Goal: Information Seeking & Learning: Check status

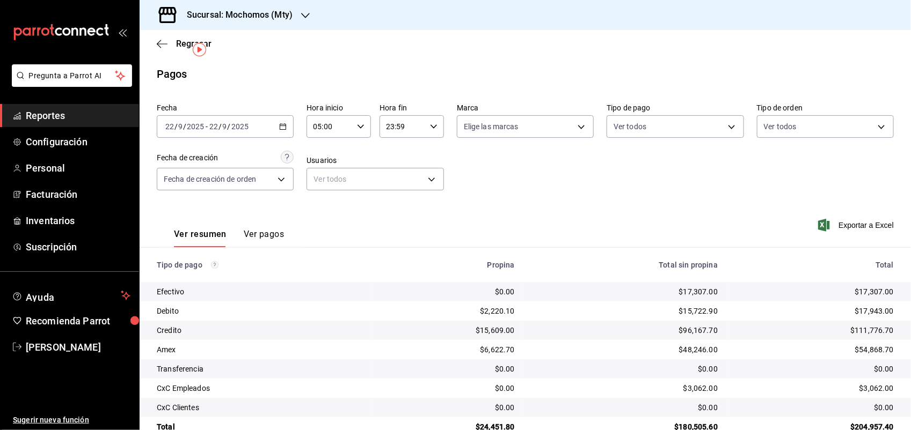
scroll to position [24, 0]
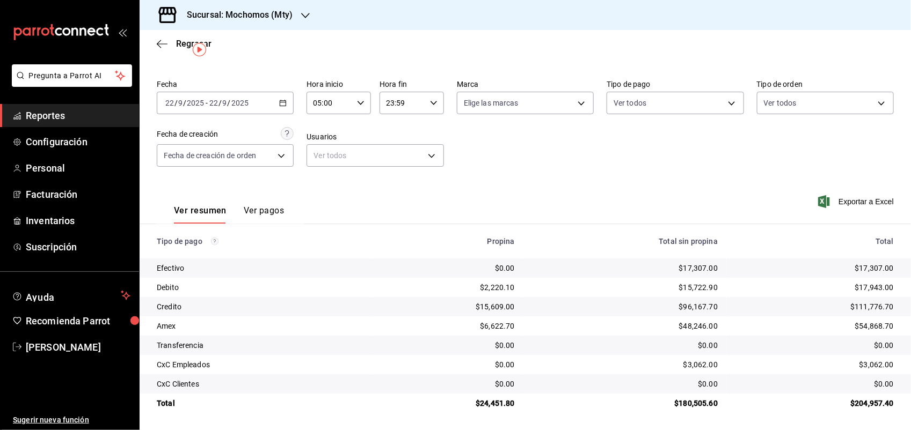
click at [290, 105] on div "[DATE] [DATE] - [DATE] [DATE]" at bounding box center [225, 103] width 137 height 23
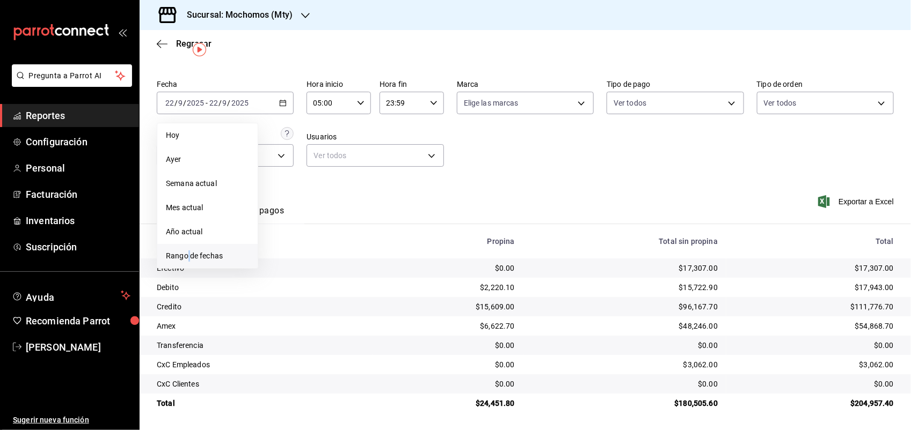
click at [189, 251] on span "Rango de fechas" at bounding box center [207, 256] width 83 height 11
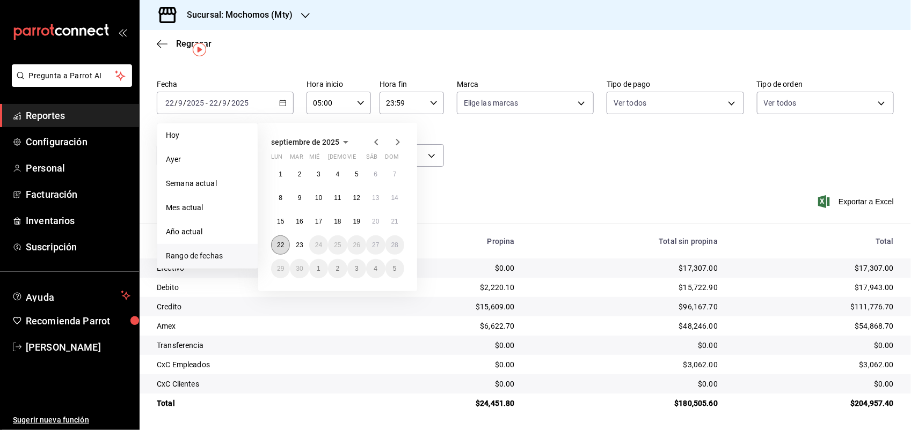
click at [279, 248] on button "22" at bounding box center [280, 245] width 19 height 19
click at [287, 246] on button "22" at bounding box center [280, 245] width 19 height 19
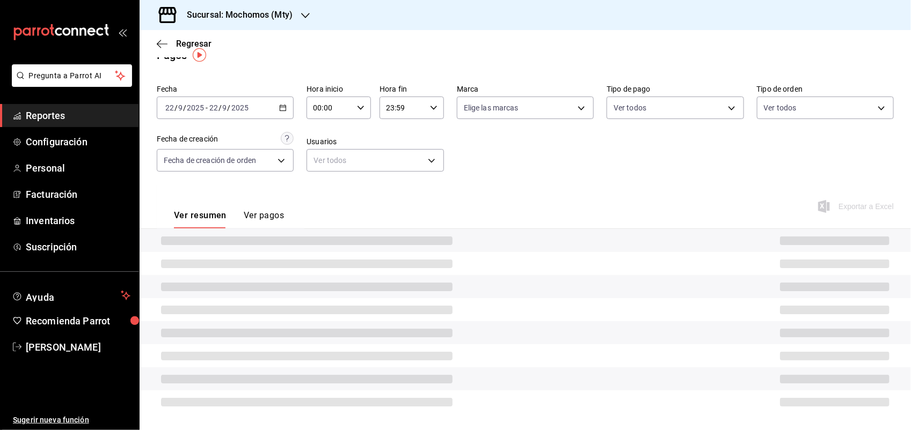
click at [295, 243] on span at bounding box center [306, 241] width 291 height 9
click at [284, 106] on div "[DATE] [DATE] - [DATE] [DATE]" at bounding box center [225, 107] width 137 height 23
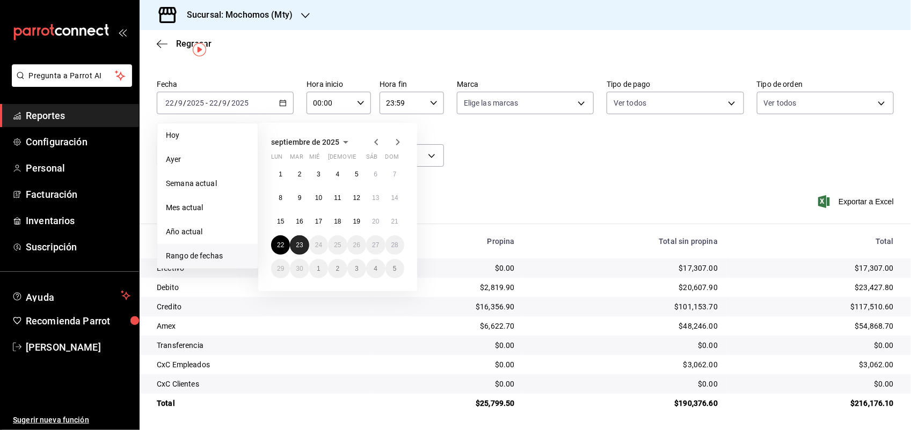
click at [298, 245] on abbr "23" at bounding box center [299, 245] width 7 height 8
click at [282, 248] on button "22" at bounding box center [280, 245] width 19 height 19
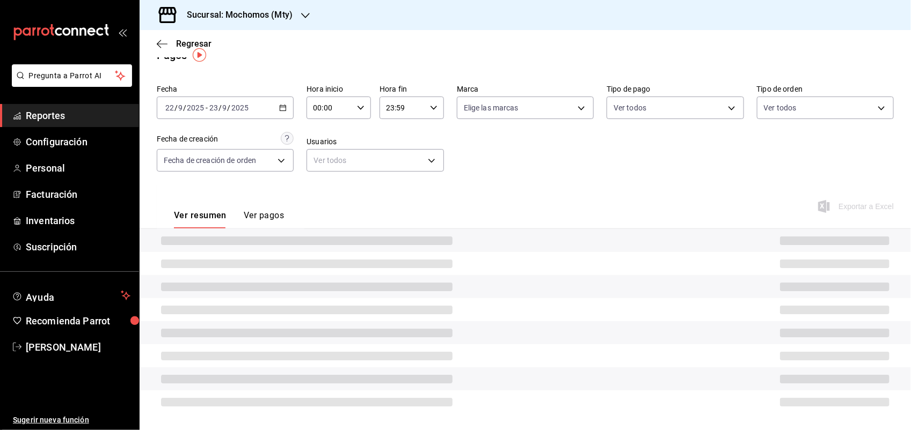
click at [275, 110] on div "[DATE] [DATE] - [DATE] [DATE]" at bounding box center [225, 108] width 137 height 23
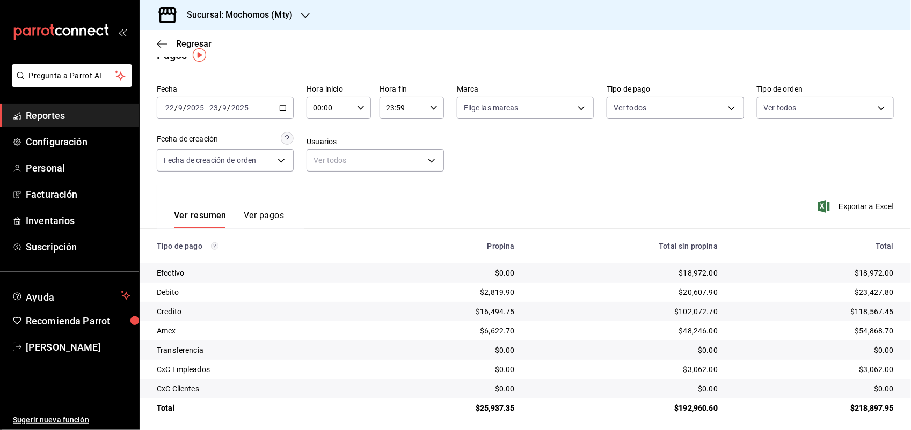
click at [356, 100] on div "00:00 Hora inicio" at bounding box center [338, 108] width 64 height 23
click at [318, 126] on span "05" at bounding box center [320, 130] width 14 height 9
type input "05:00"
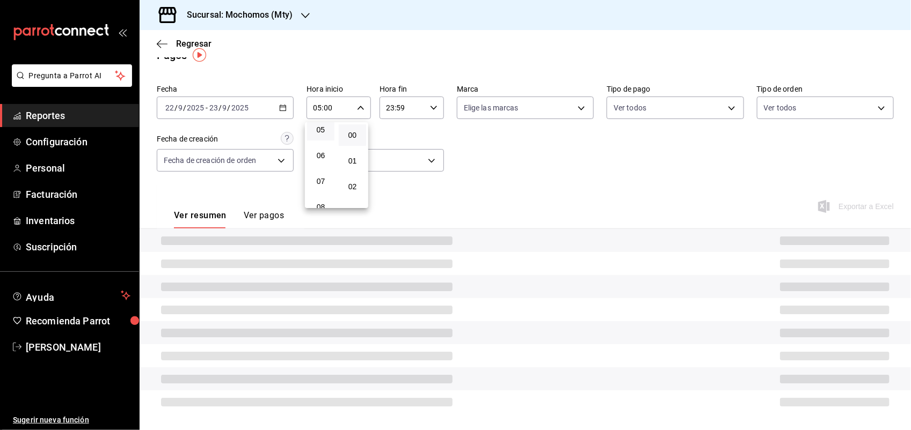
click at [397, 107] on div at bounding box center [455, 215] width 911 height 430
click at [407, 107] on input "23:59" at bounding box center [402, 107] width 46 height 21
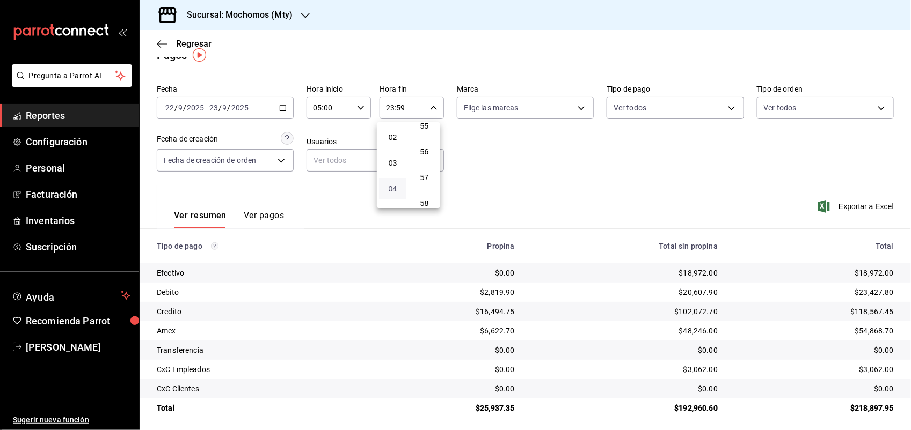
scroll to position [116, 0]
click at [388, 143] on span "05" at bounding box center [392, 147] width 14 height 9
type input "05:59"
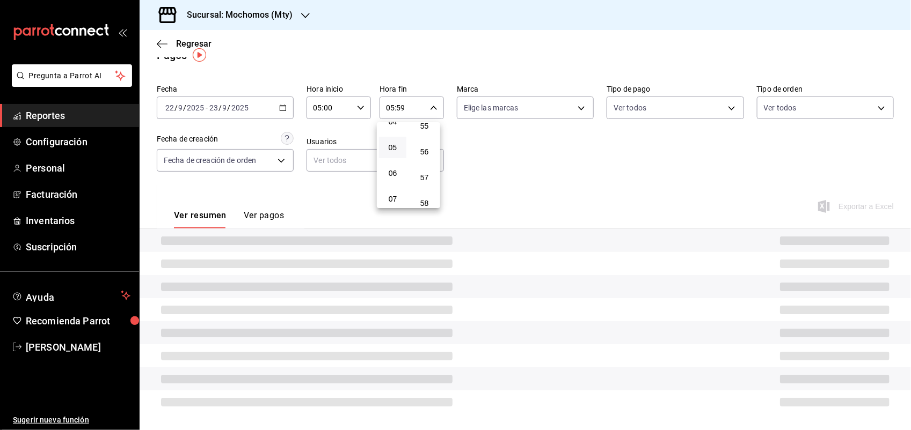
click at [491, 157] on div at bounding box center [455, 215] width 911 height 430
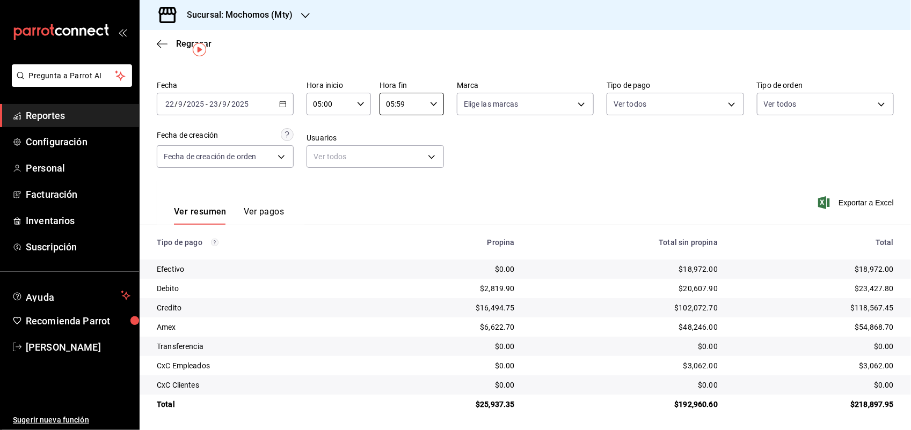
scroll to position [24, 0]
click at [261, 210] on button "Ver pagos" at bounding box center [264, 215] width 40 height 18
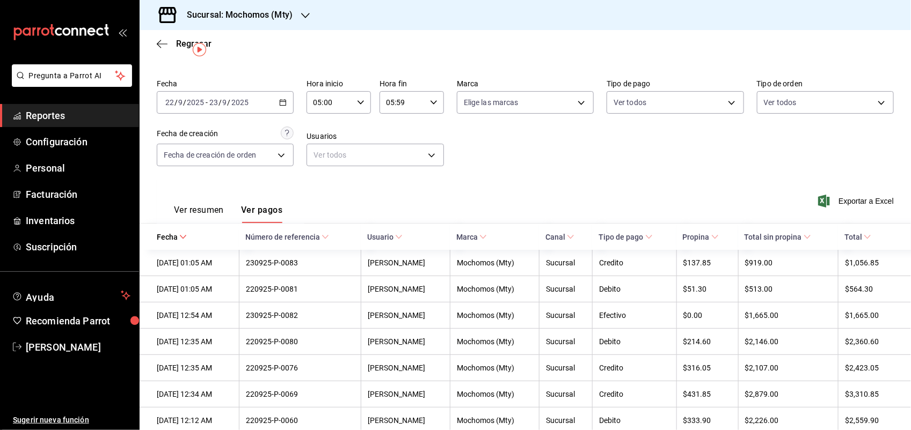
click at [849, 236] on span "Total" at bounding box center [857, 237] width 27 height 9
click at [859, 235] on icon at bounding box center [863, 237] width 8 height 8
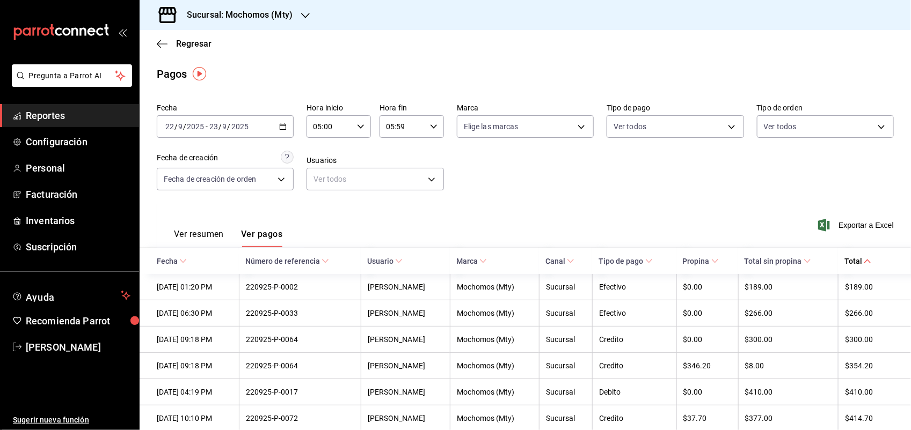
click at [645, 259] on icon at bounding box center [649, 262] width 8 height 8
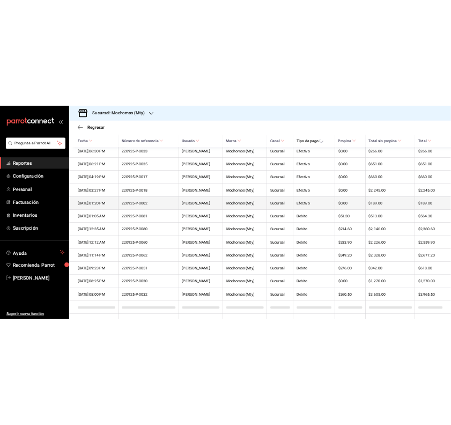
scroll to position [679, 0]
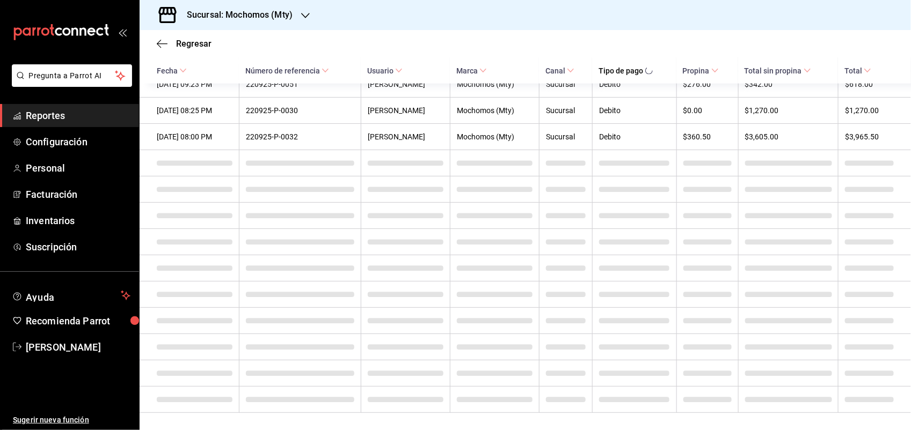
click at [635, 319] on span at bounding box center [634, 321] width 70 height 5
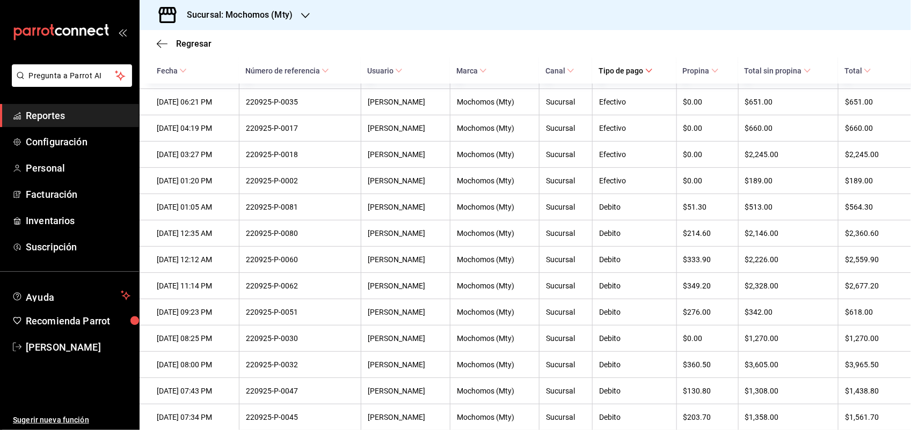
scroll to position [422, 0]
